Goal: Task Accomplishment & Management: Use online tool/utility

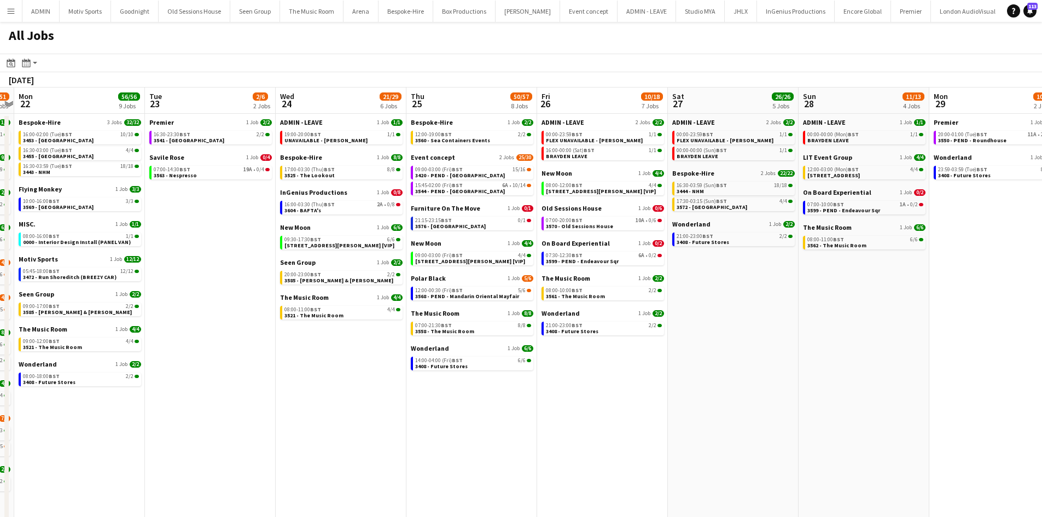
click at [141, 385] on app-all-jobs "All Jobs Date picker [DATE] [DATE] [DATE] M [DATE] T [DATE] W [DATE] T [DATE] F…" at bounding box center [521, 357] width 1042 height 670
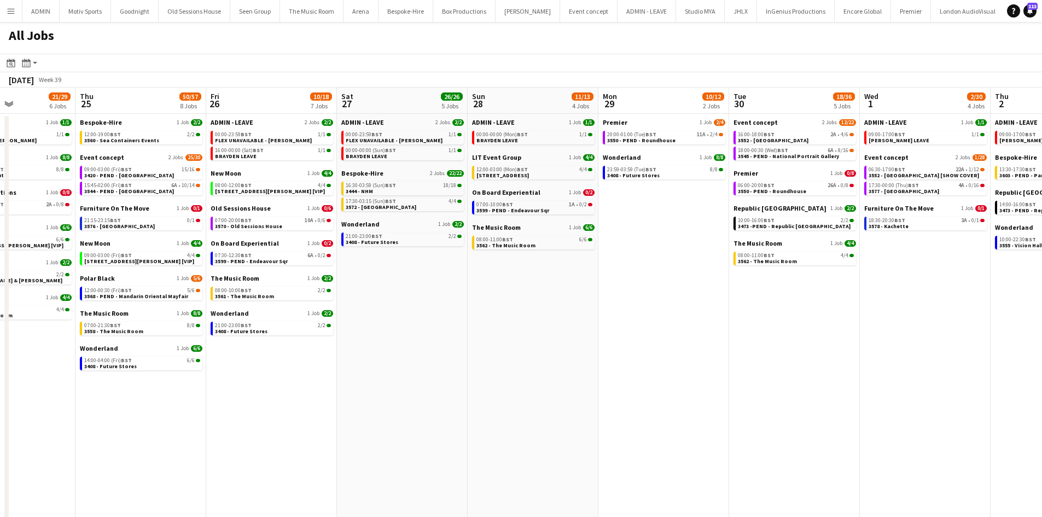
drag, startPoint x: 723, startPoint y: 390, endPoint x: 217, endPoint y: 404, distance: 506.8
click at [217, 404] on app-calendar-viewport "Sat 20 29/30 9 Jobs Sun 21 47/51 12 Jobs Mon 22 56/56 9 Jobs Tue 23 2/6 2 Jobs …" at bounding box center [521, 390] width 1042 height 605
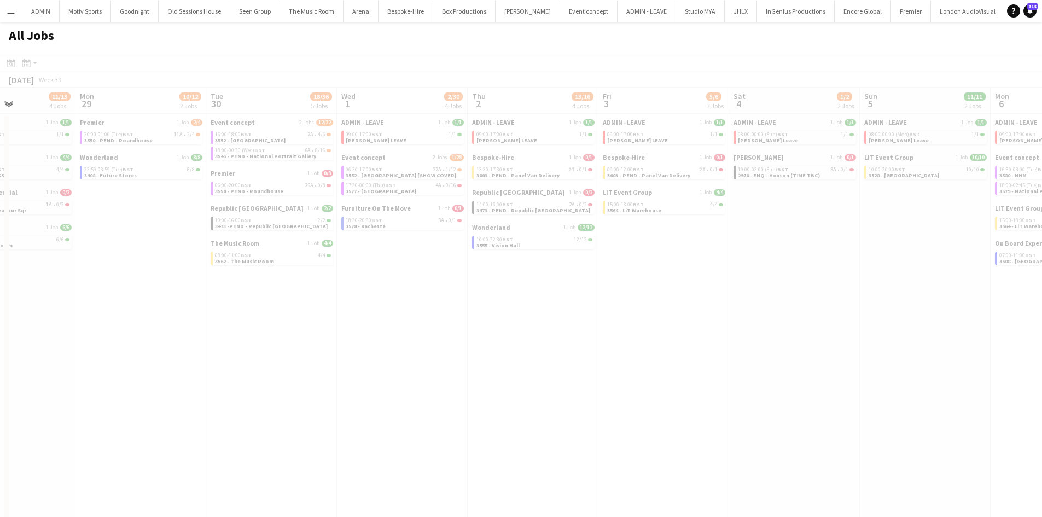
scroll to position [0, 317]
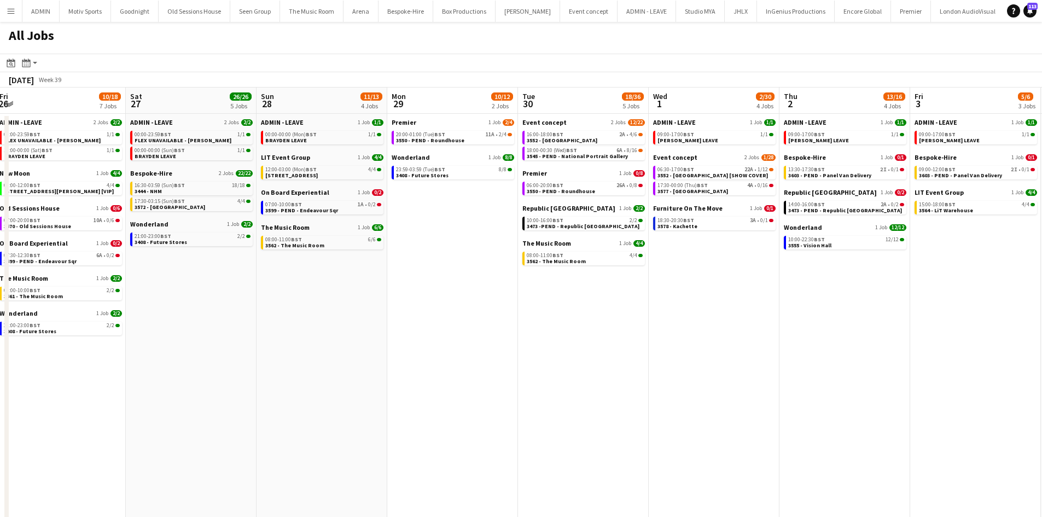
drag, startPoint x: 148, startPoint y: 413, endPoint x: 477, endPoint y: 407, distance: 328.3
click at [477, 407] on app-calendar-viewport "Wed 24 21/29 6 Jobs Thu 25 50/57 8 Jobs Fri 26 10/18 7 Jobs Sat 27 26/26 5 Jobs…" at bounding box center [521, 390] width 1042 height 605
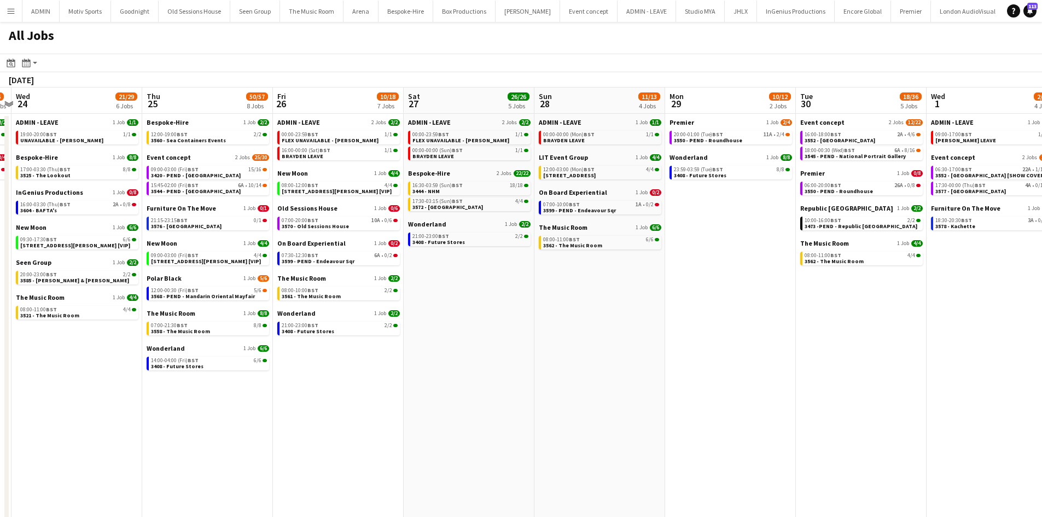
drag, startPoint x: 306, startPoint y: 415, endPoint x: 620, endPoint y: 394, distance: 314.2
click at [611, 397] on app-calendar-viewport "Mon 22 56/56 9 Jobs Tue 23 2/6 2 Jobs Wed 24 21/29 6 Jobs Thu 25 50/57 8 Jobs F…" at bounding box center [521, 390] width 1042 height 605
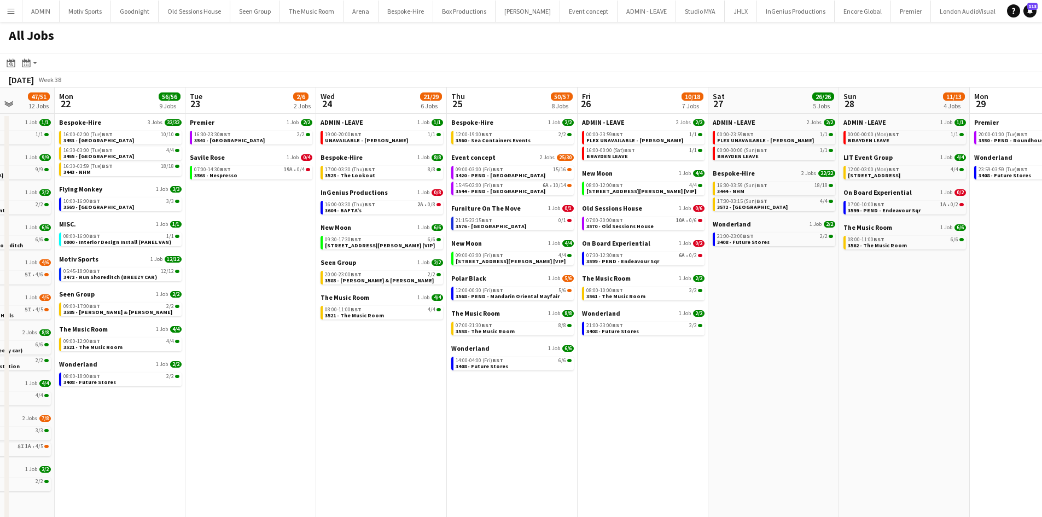
scroll to position [0, 306]
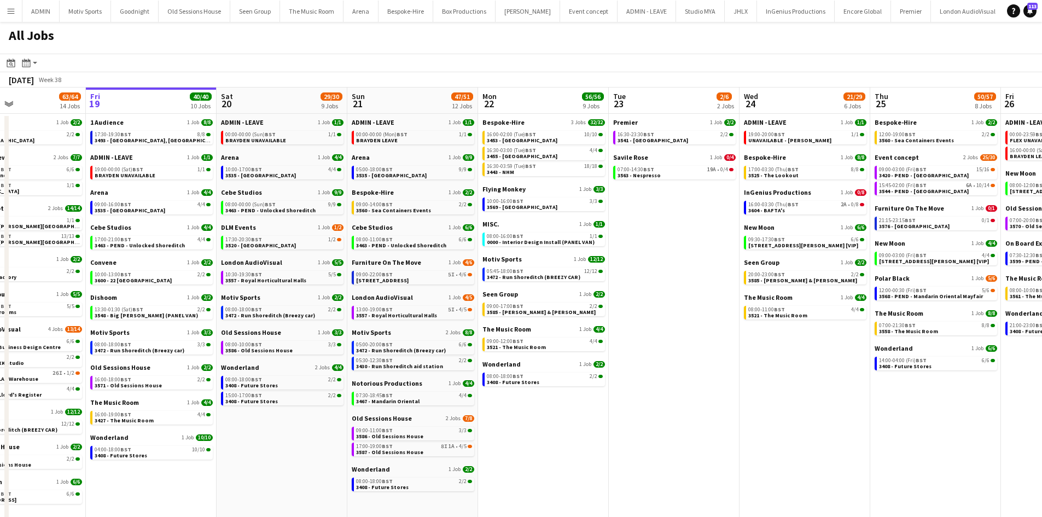
drag, startPoint x: 259, startPoint y: 433, endPoint x: 682, endPoint y: 398, distance: 425.0
click at [682, 398] on app-calendar-viewport "Tue 16 56/57 16 Jobs Wed 17 74/75 16 Jobs Thu 18 63/64 14 Jobs Fri 19 40/40 10 …" at bounding box center [521, 390] width 1042 height 605
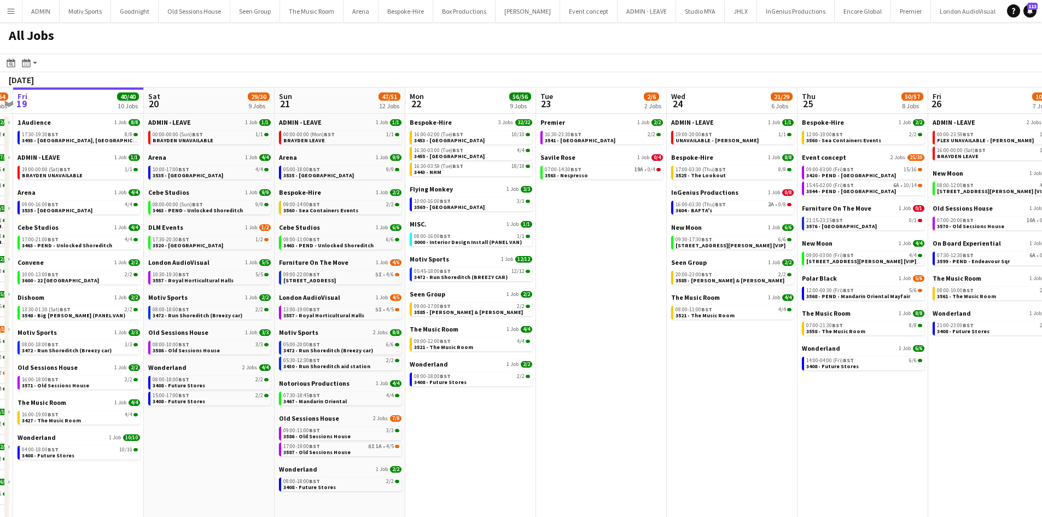
click at [845, 422] on app-all-jobs "All Jobs Date picker [DATE] [DATE] [DATE] M [DATE] T [DATE] W [DATE] T [DATE] F…" at bounding box center [521, 357] width 1042 height 670
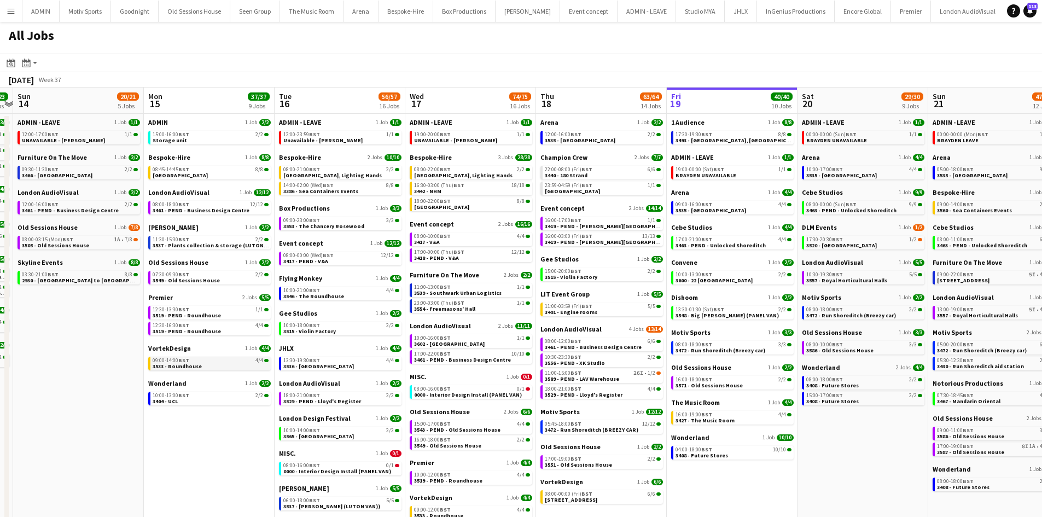
click at [174, 369] on app-brief-job-card "09:00-14:00 BST 4/4 3533 - Roundhouse" at bounding box center [209, 364] width 123 height 14
click at [187, 365] on span "3533 - Roundhouse" at bounding box center [177, 366] width 49 height 7
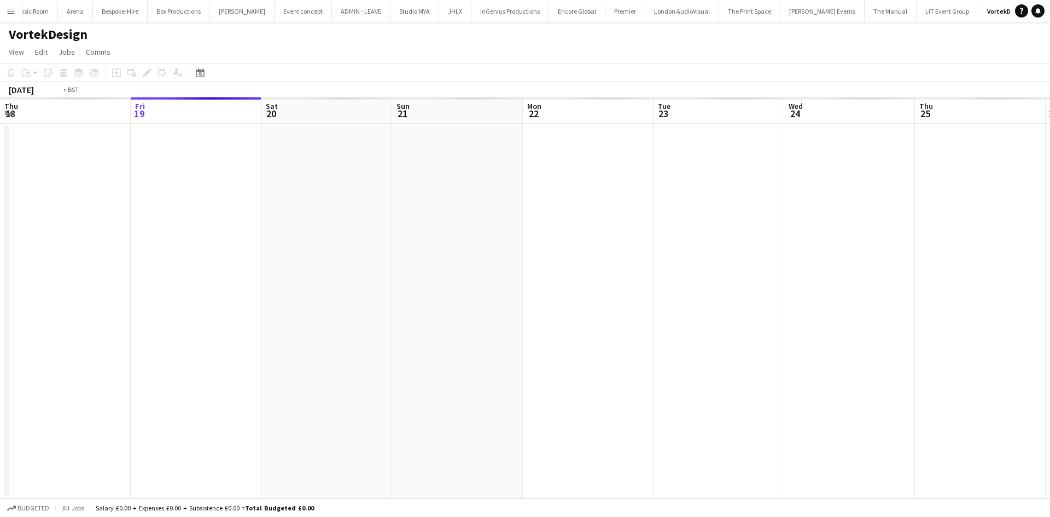
scroll to position [0, 376]
